Goal: Information Seeking & Learning: Learn about a topic

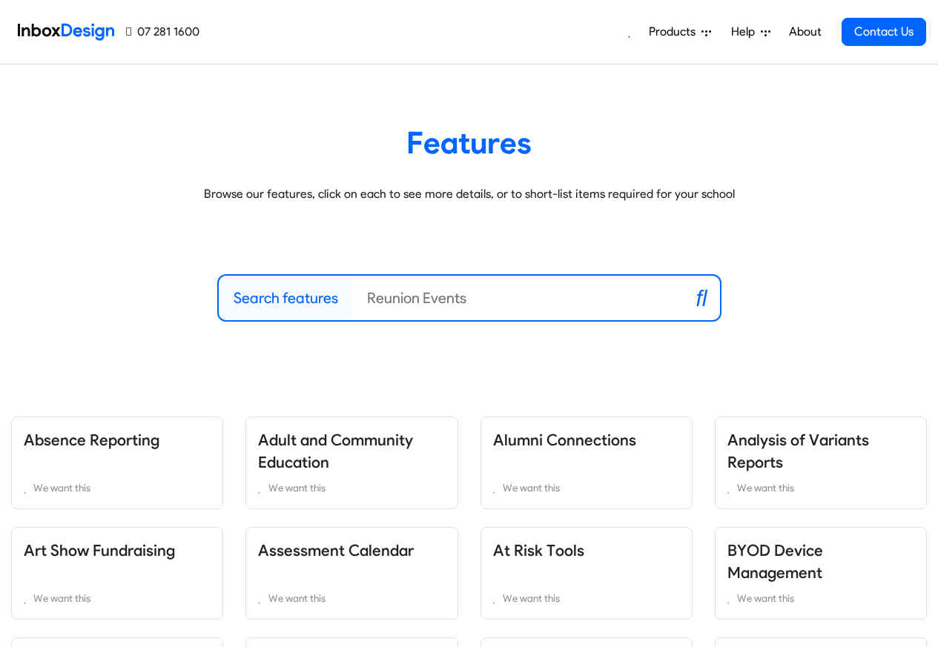
click at [683, 32] on span "Products" at bounding box center [675, 32] width 53 height 18
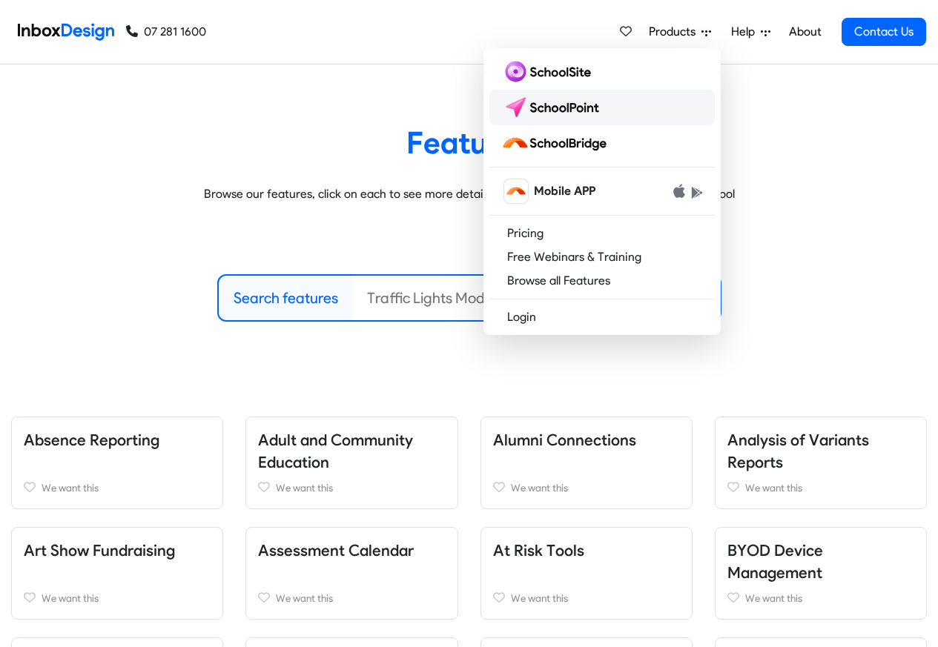
click at [550, 105] on img at bounding box center [553, 108] width 105 height 24
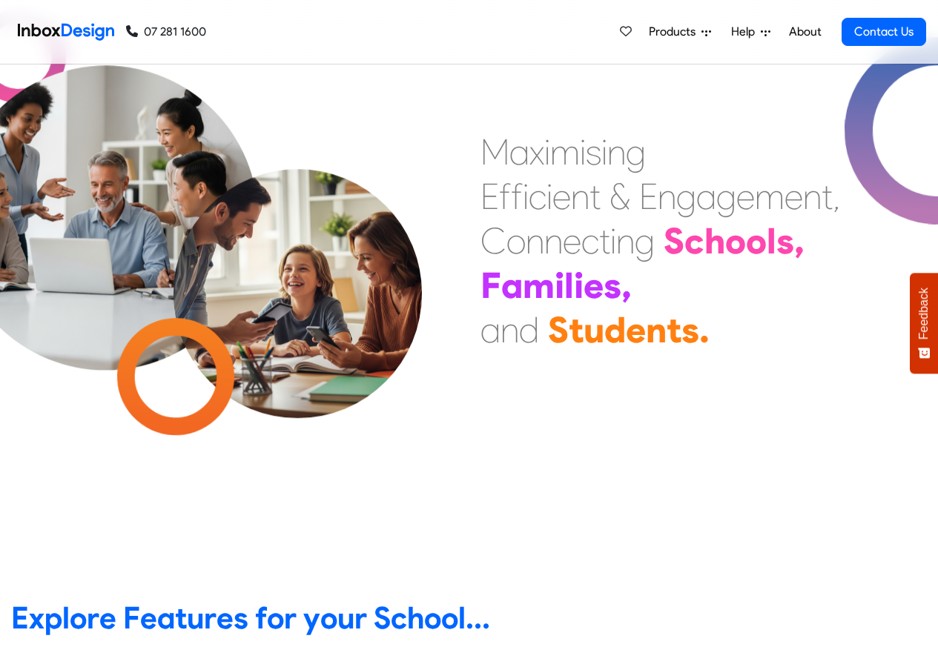
scroll to position [445, 0]
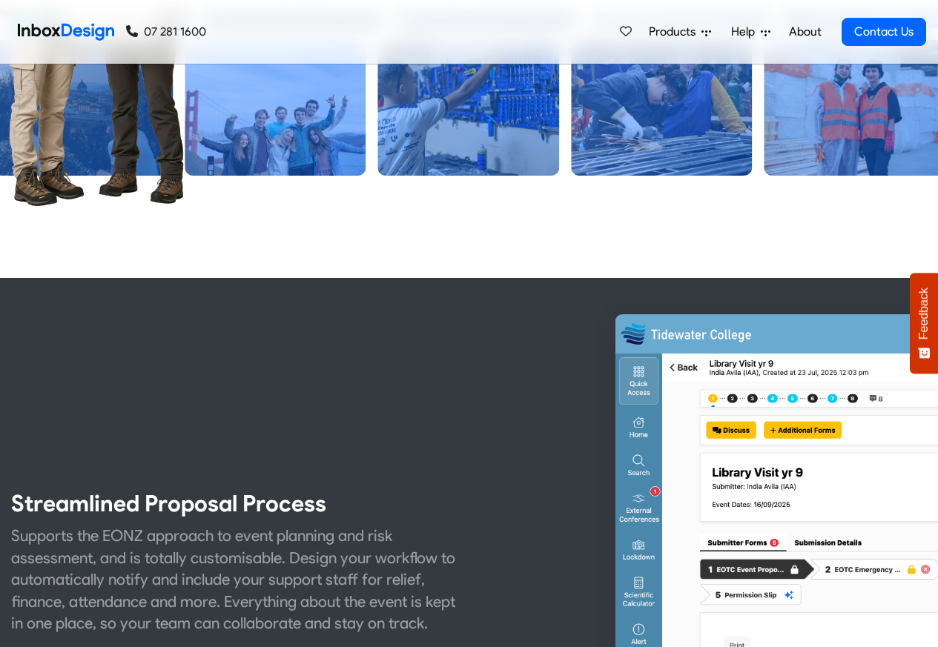
scroll to position [534, 0]
